Goal: Check status: Check status

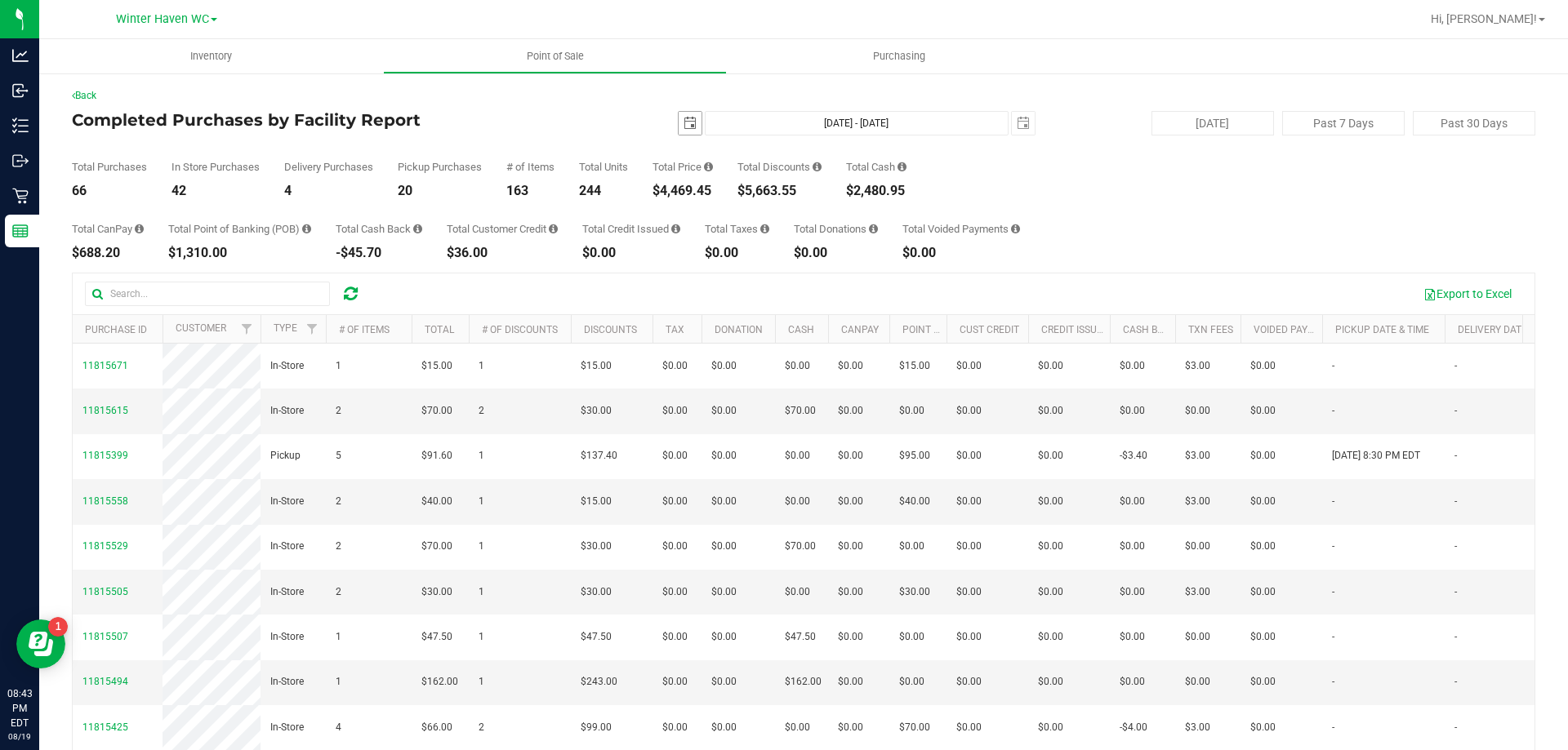
click at [683, 124] on span "select" at bounding box center [689, 122] width 13 height 13
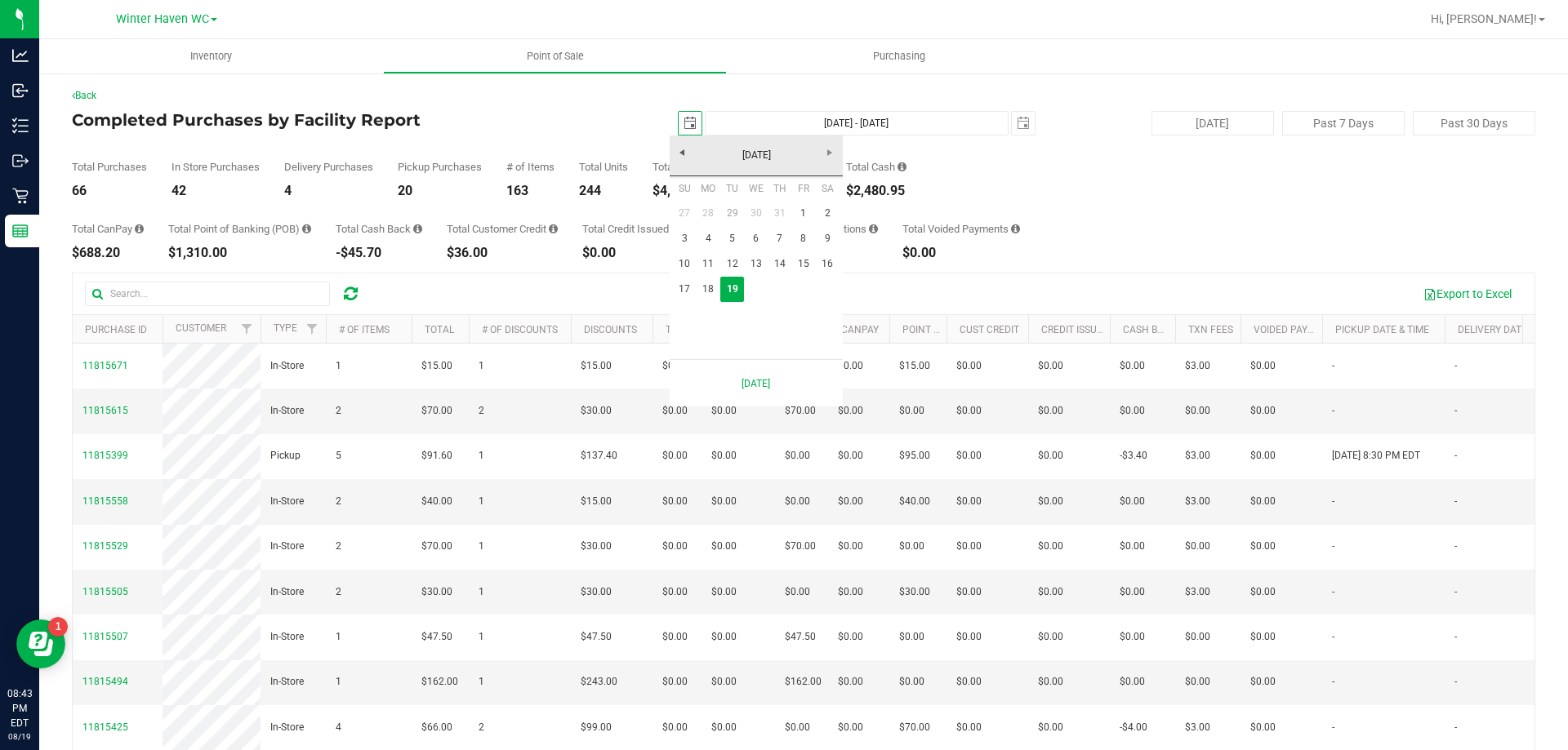
scroll to position [0, 41]
click at [685, 282] on link "17" at bounding box center [685, 290] width 23 height 25
type input "[DATE]"
type input "[DATE] - [DATE]"
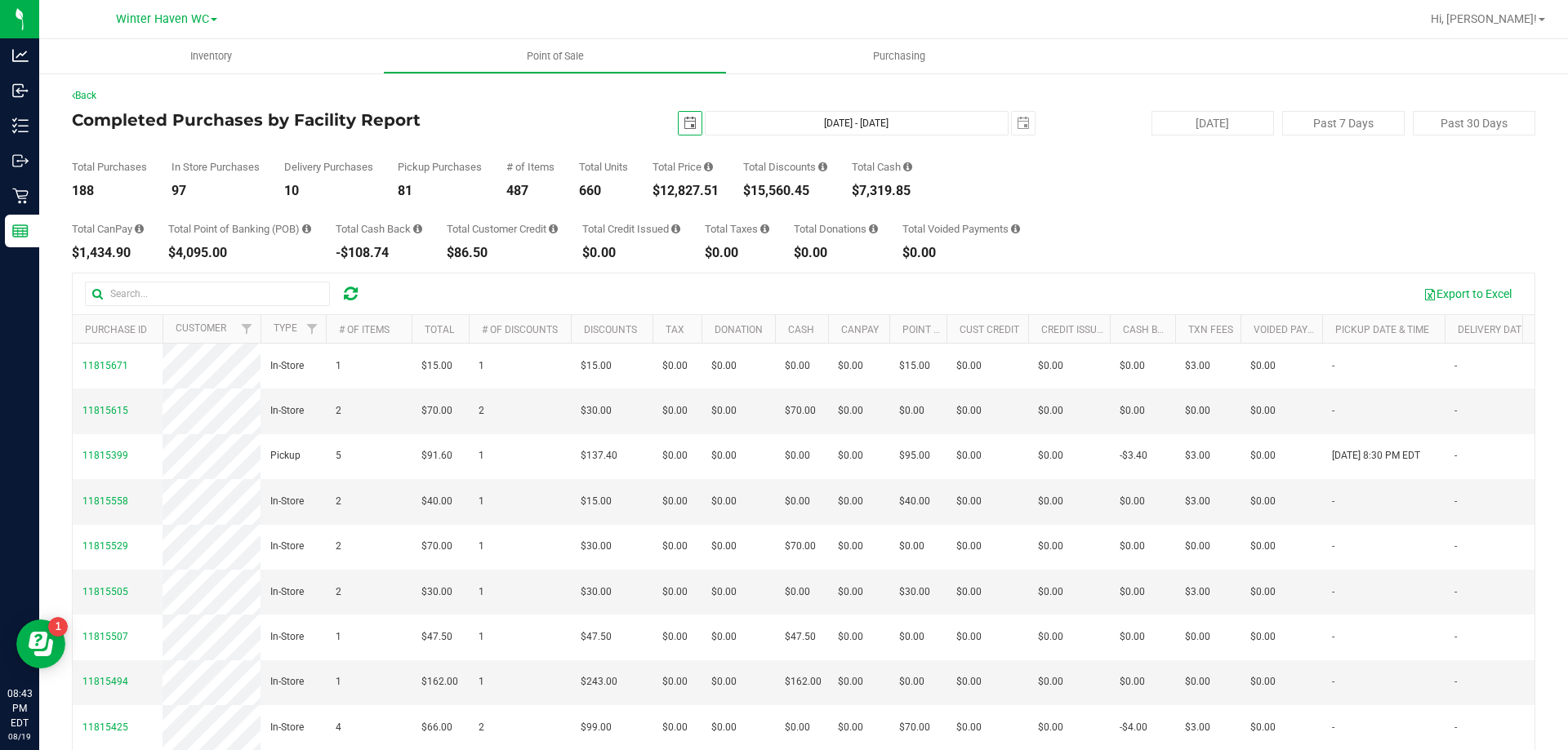
click at [689, 130] on span "select" at bounding box center [690, 123] width 23 height 23
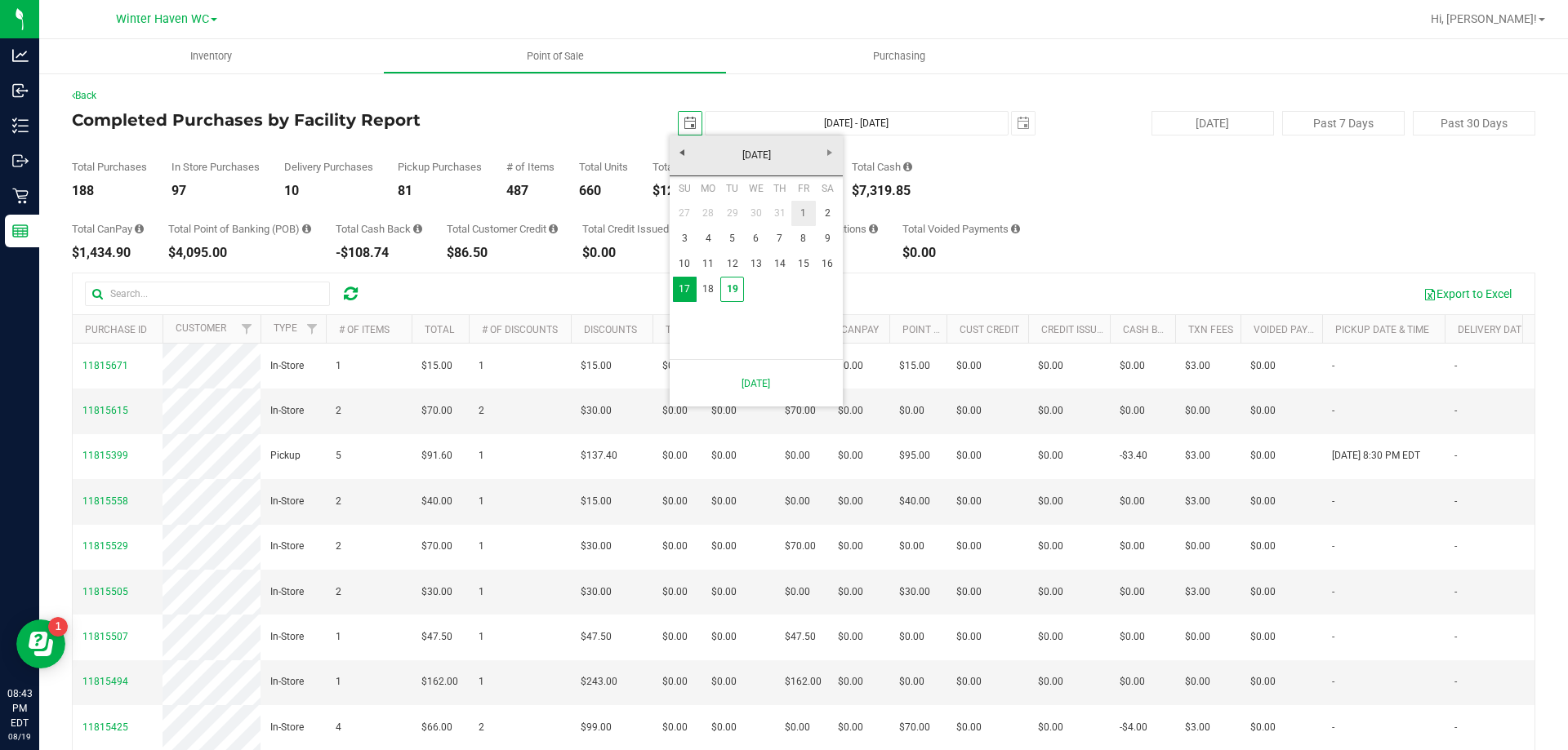
click at [796, 207] on link "1" at bounding box center [802, 214] width 23 height 25
type input "[DATE]"
type input "[DATE] - [DATE]"
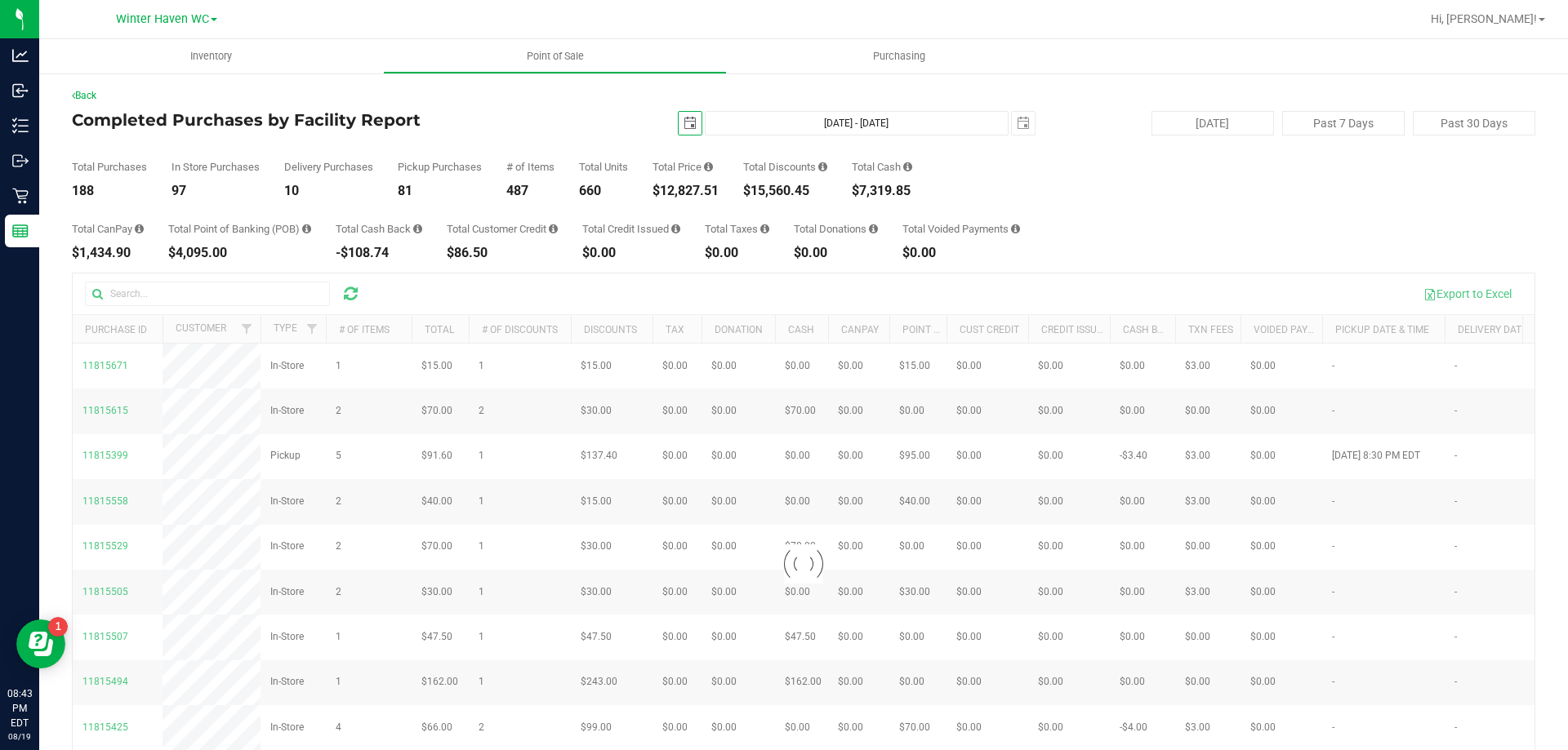
click at [627, 125] on div "[DATE] [DATE] - [DATE] [DATE]" at bounding box center [797, 122] width 499 height 24
